Goal: Communication & Community: Answer question/provide support

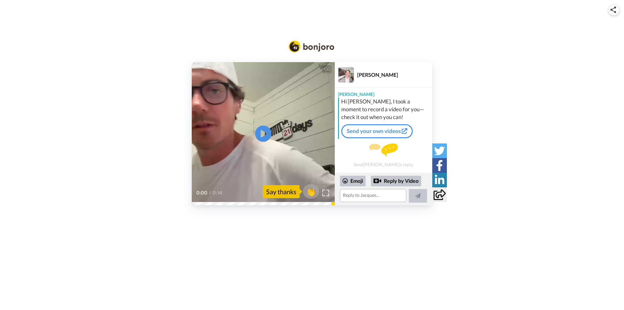
click at [246, 175] on video at bounding box center [263, 133] width 143 height 143
click at [357, 195] on textarea at bounding box center [373, 195] width 66 height 13
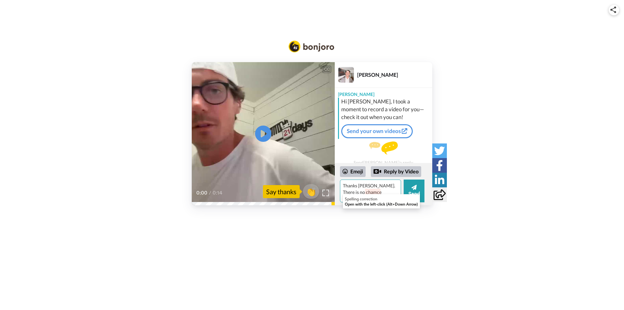
click at [365, 193] on textarea "Thanks [PERSON_NAME]. There is no chamce" at bounding box center [370, 190] width 61 height 23
drag, startPoint x: 360, startPoint y: 192, endPoint x: 349, endPoint y: 197, distance: 12.1
click at [349, 197] on textarea "Thanks [PERSON_NAME]. There is no chamce" at bounding box center [370, 190] width 61 height 23
drag, startPoint x: 395, startPoint y: 199, endPoint x: 389, endPoint y: 188, distance: 12.6
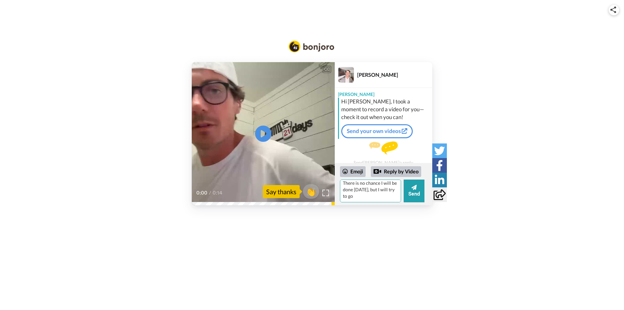
click at [389, 188] on textarea "Thanks [PERSON_NAME]. There is no chance I will be done [DATE], but I will try …" at bounding box center [370, 190] width 61 height 23
drag, startPoint x: 376, startPoint y: 185, endPoint x: 398, endPoint y: 210, distance: 32.7
click at [398, 210] on div "CC Play/Pause 0:00 / 0:14 👏 Say thanks [PERSON_NAME] [PERSON_NAME], I took a mo…" at bounding box center [312, 112] width 624 height 224
type textarea "Thanks [PERSON_NAME]."
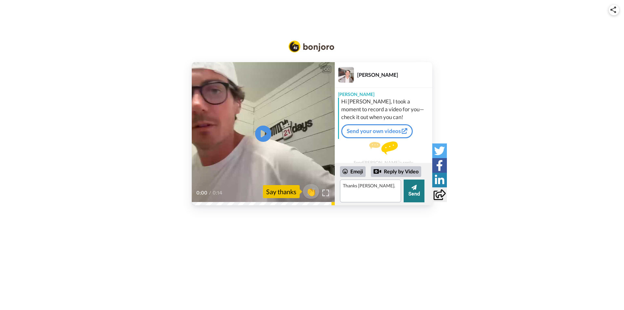
click at [416, 187] on icon at bounding box center [413, 186] width 5 height 5
